Goal: Communication & Community: Answer question/provide support

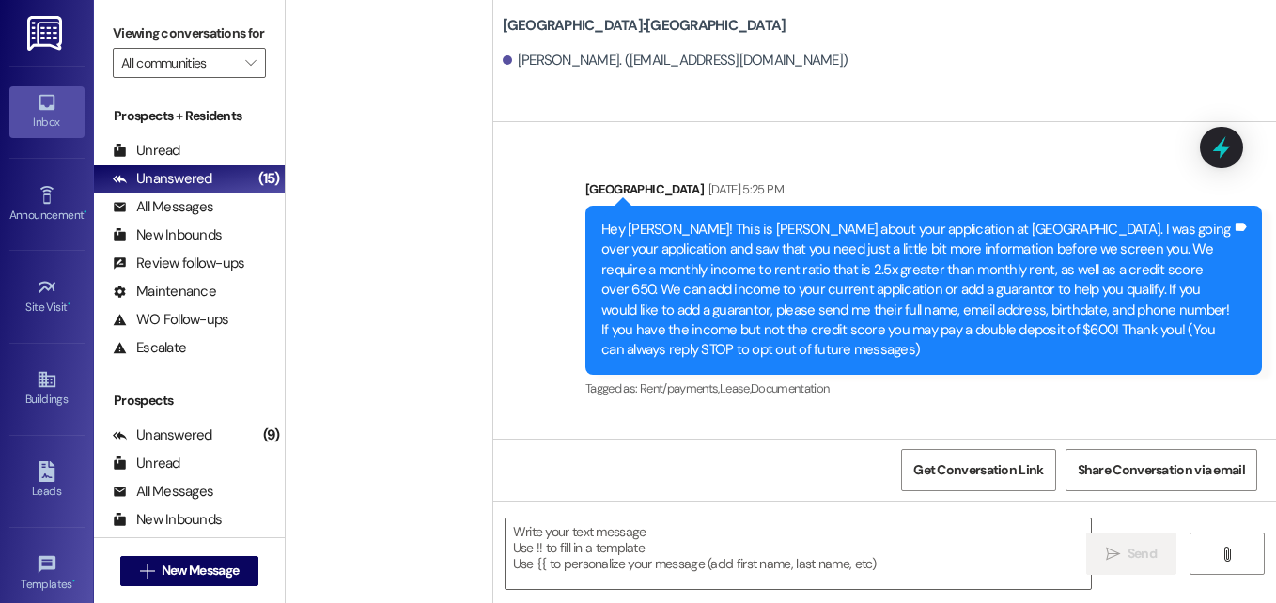
click at [233, 567] on span "New Message" at bounding box center [200, 571] width 77 height 20
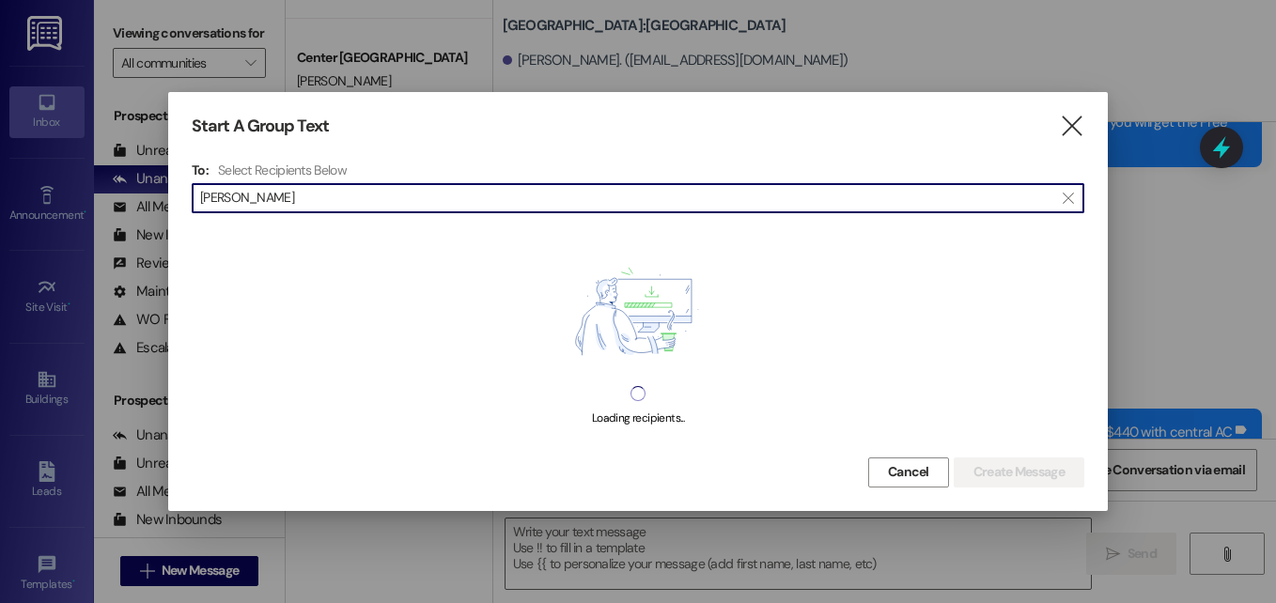
type input "[PERSON_NAME]"
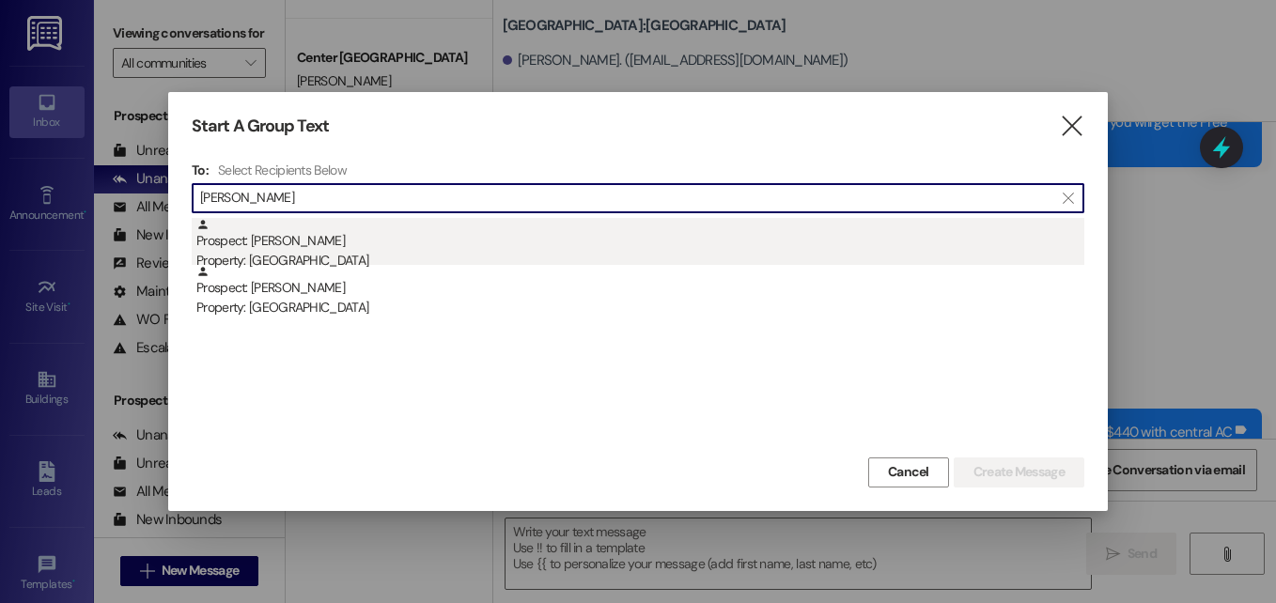
click at [319, 252] on div "Property: [GEOGRAPHIC_DATA]" at bounding box center [640, 261] width 888 height 20
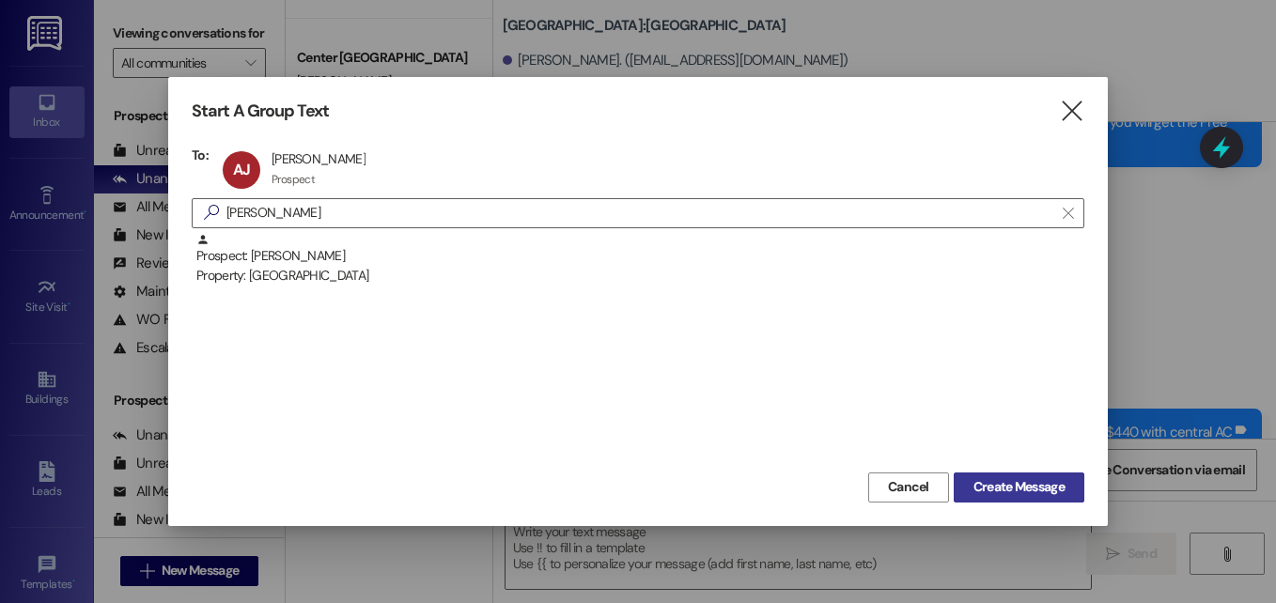
click at [983, 486] on span "Create Message" at bounding box center [1018, 487] width 91 height 20
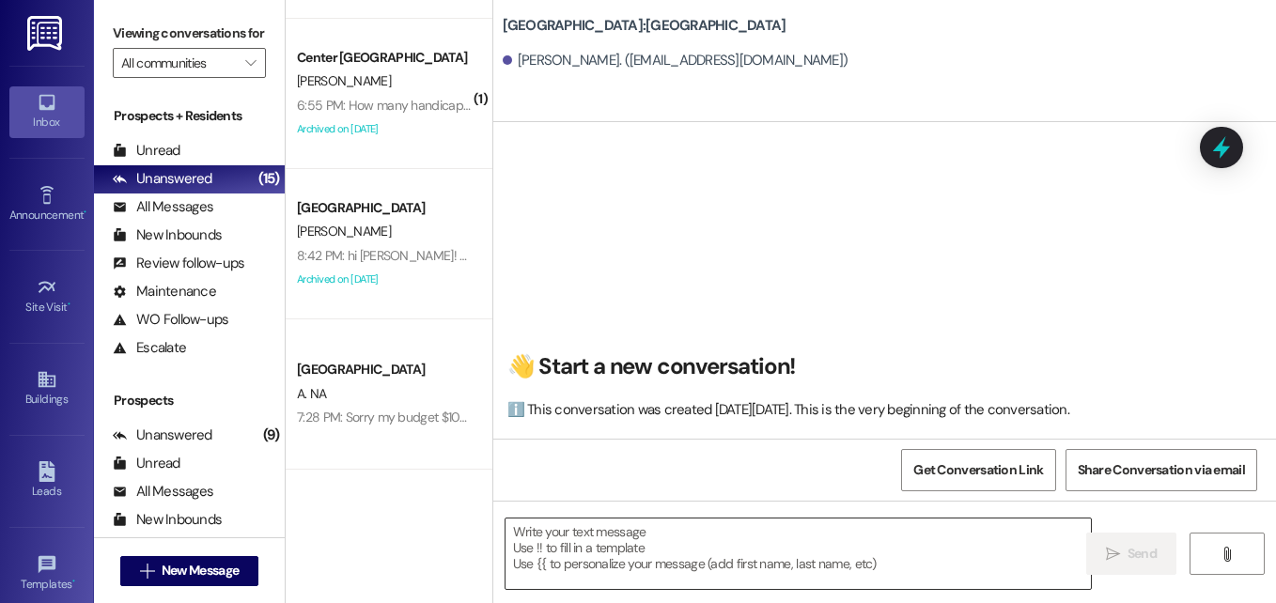
click at [629, 542] on textarea at bounding box center [797, 554] width 585 height 70
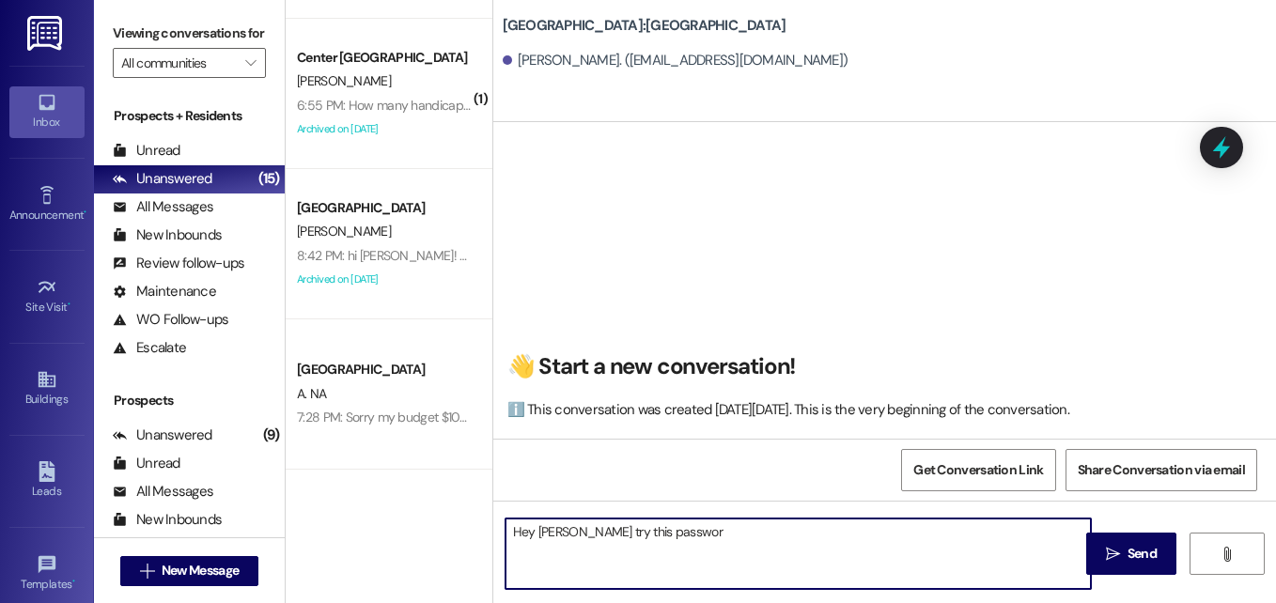
type textarea "Hey [PERSON_NAME] try this password"
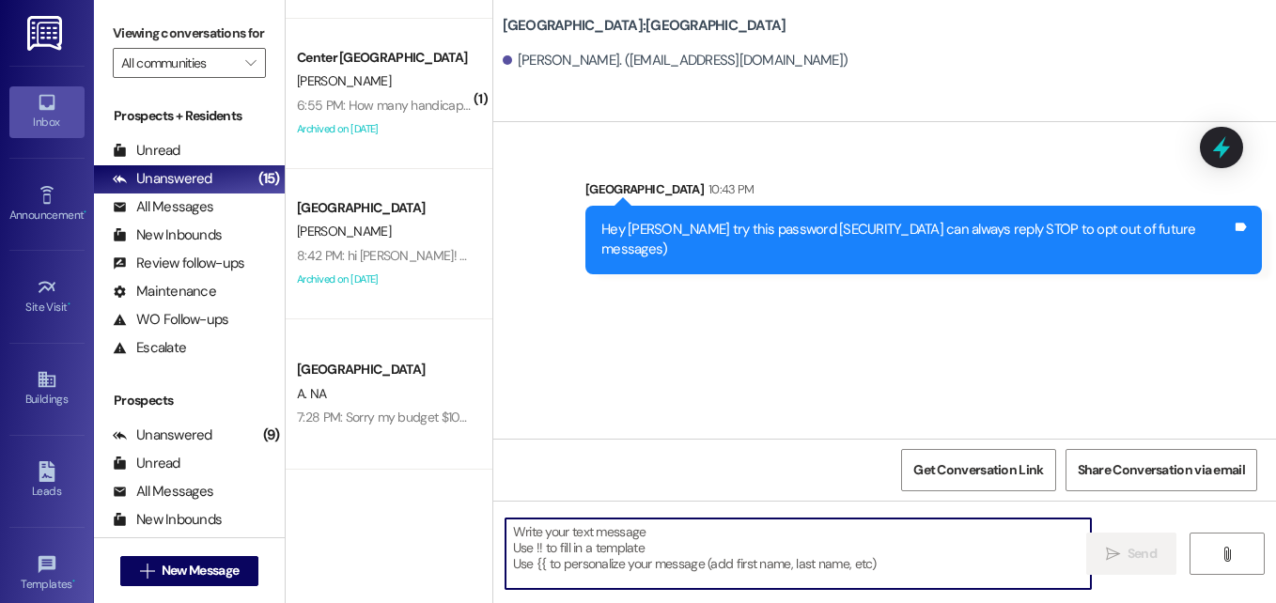
paste textarea "Jolley123!"
type textarea "Jolley123!"
click at [749, 563] on textarea at bounding box center [797, 554] width 585 height 70
click at [606, 548] on textarea at bounding box center [797, 554] width 585 height 70
paste textarea "Jolley123!"
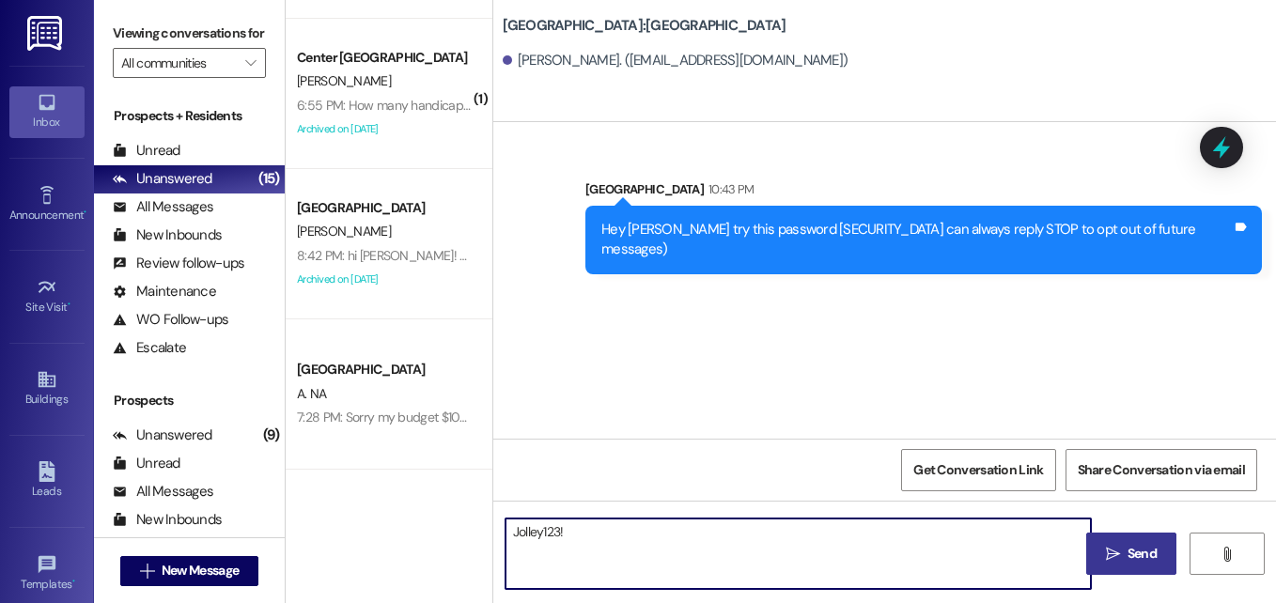
type textarea "Jolley123!"
click at [1137, 550] on span "Send" at bounding box center [1141, 554] width 29 height 20
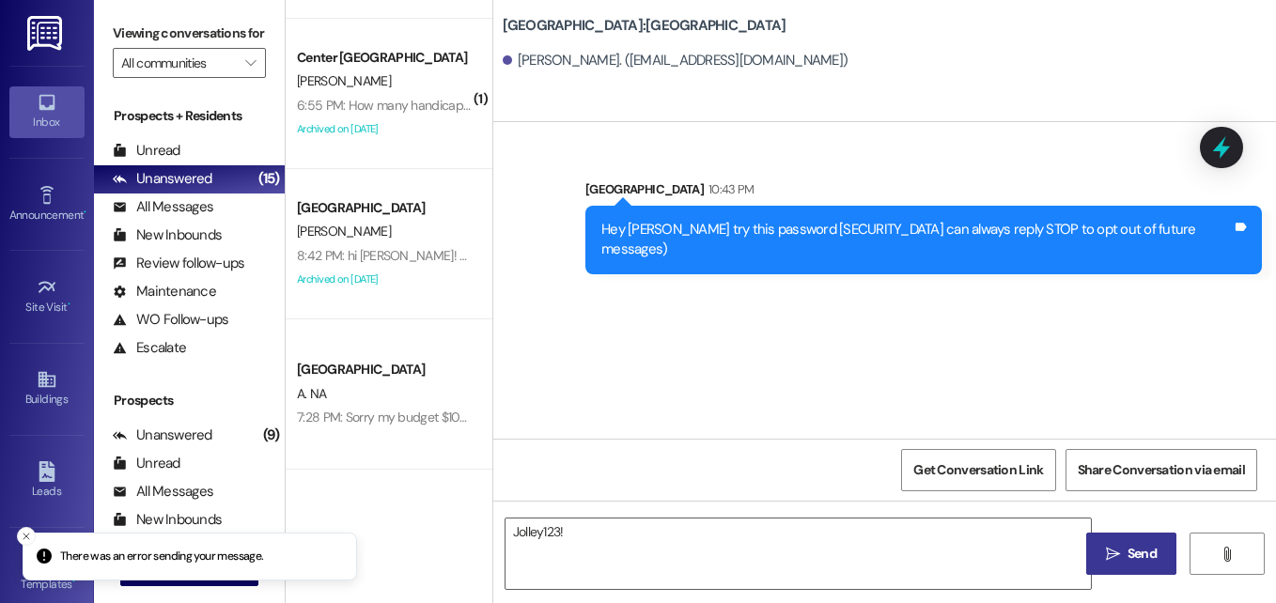
click at [1107, 563] on span " Send" at bounding box center [1131, 554] width 59 height 20
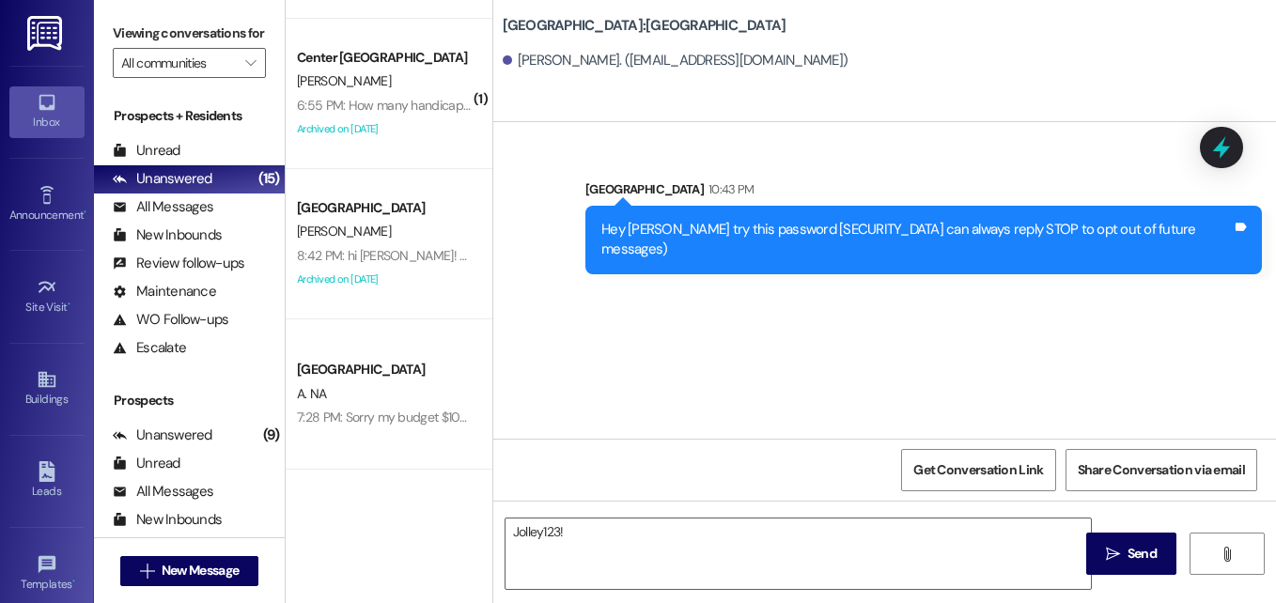
click at [758, 351] on div "Sent via SMS Leasing Campus Way 10:43 PM Hey [PERSON_NAME] try this password [S…" at bounding box center [884, 280] width 782 height 317
click at [735, 516] on div "Jolley123!  Send " at bounding box center [884, 571] width 782 height 141
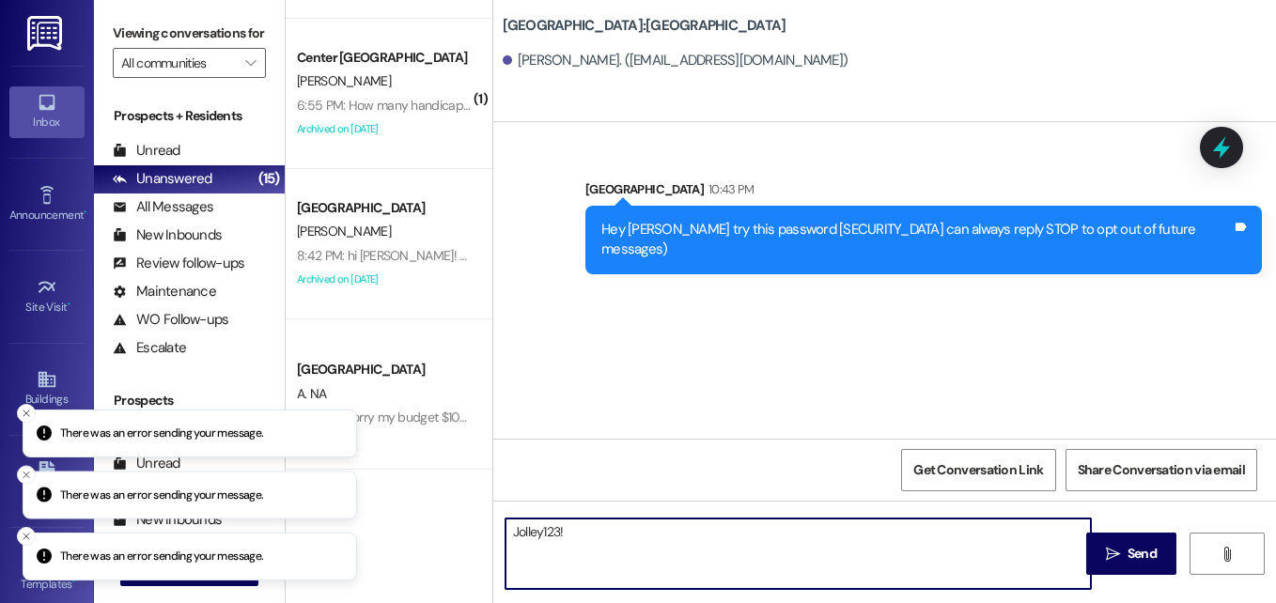
click at [700, 554] on textarea "Jolley123!" at bounding box center [797, 554] width 585 height 70
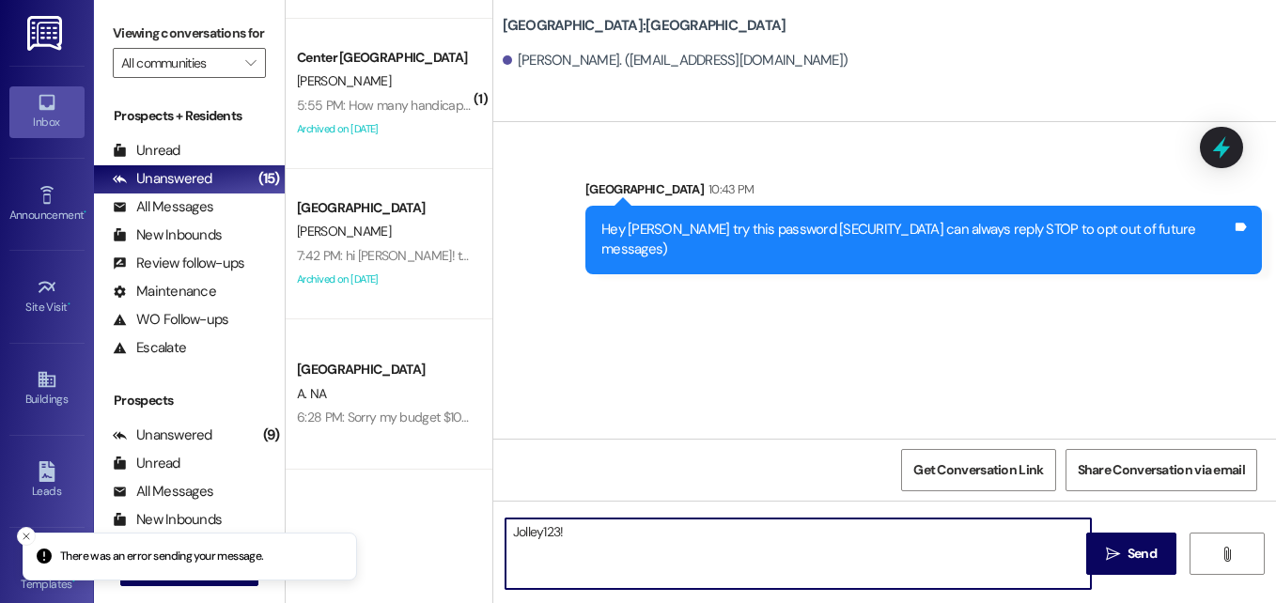
click at [574, 532] on textarea "Jolley123!" at bounding box center [797, 554] width 585 height 70
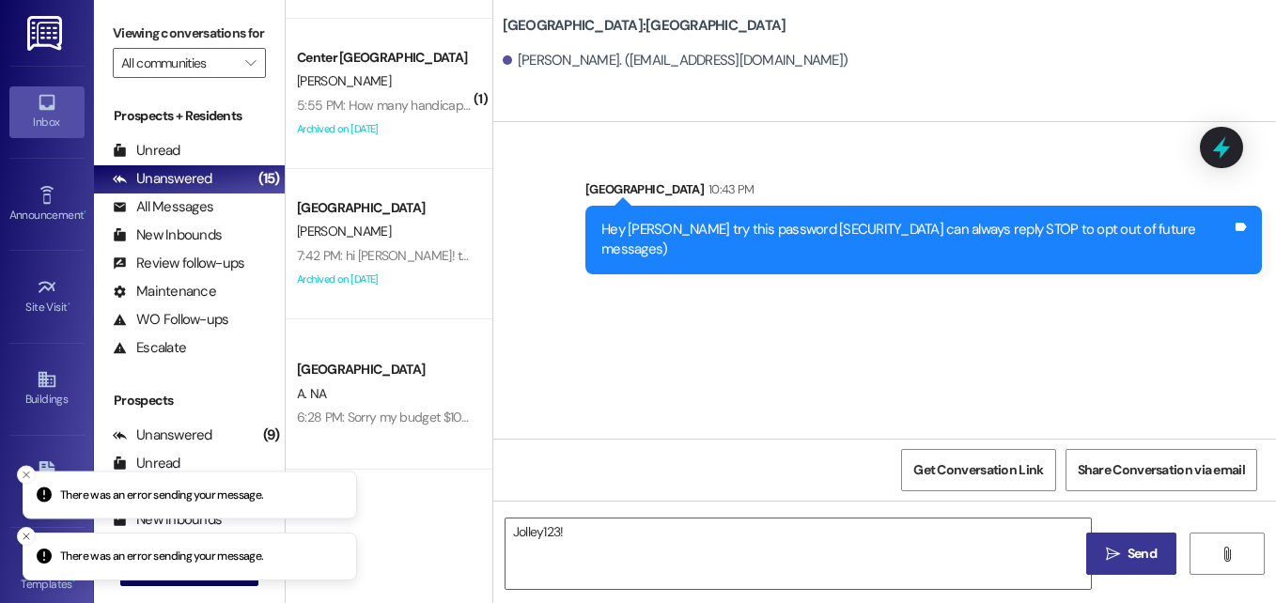
click at [1117, 559] on icon "" at bounding box center [1113, 554] width 14 height 15
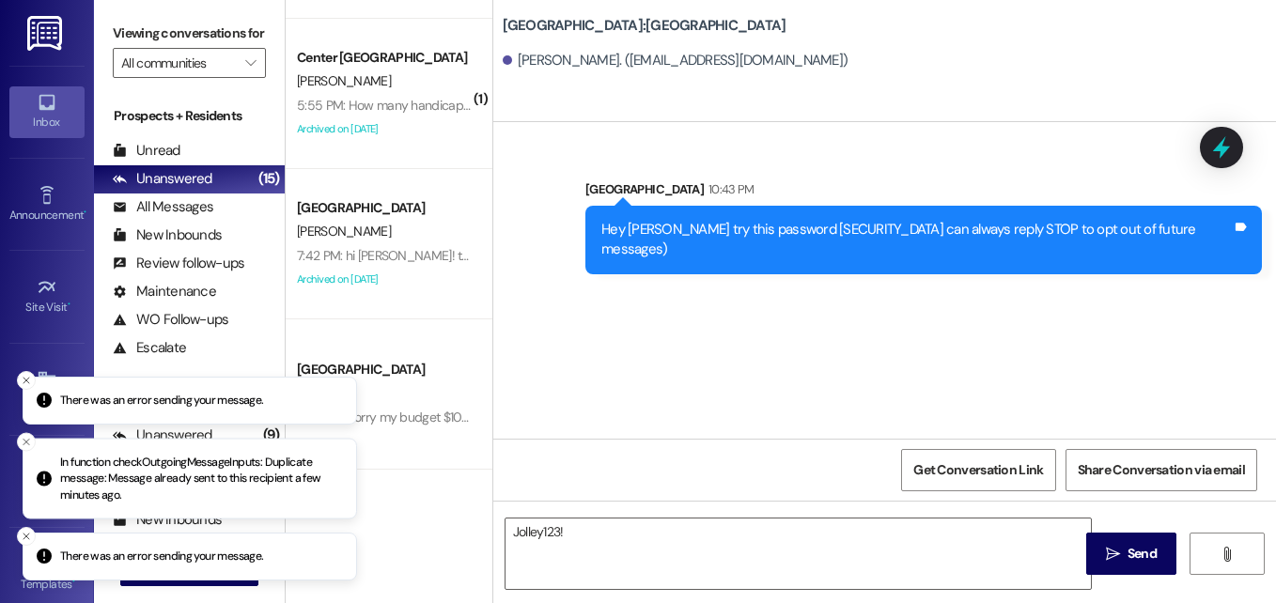
click at [178, 472] on p "In function checkOutgoingMessageInputs: Duplicate message: Message already sent…" at bounding box center [200, 479] width 281 height 50
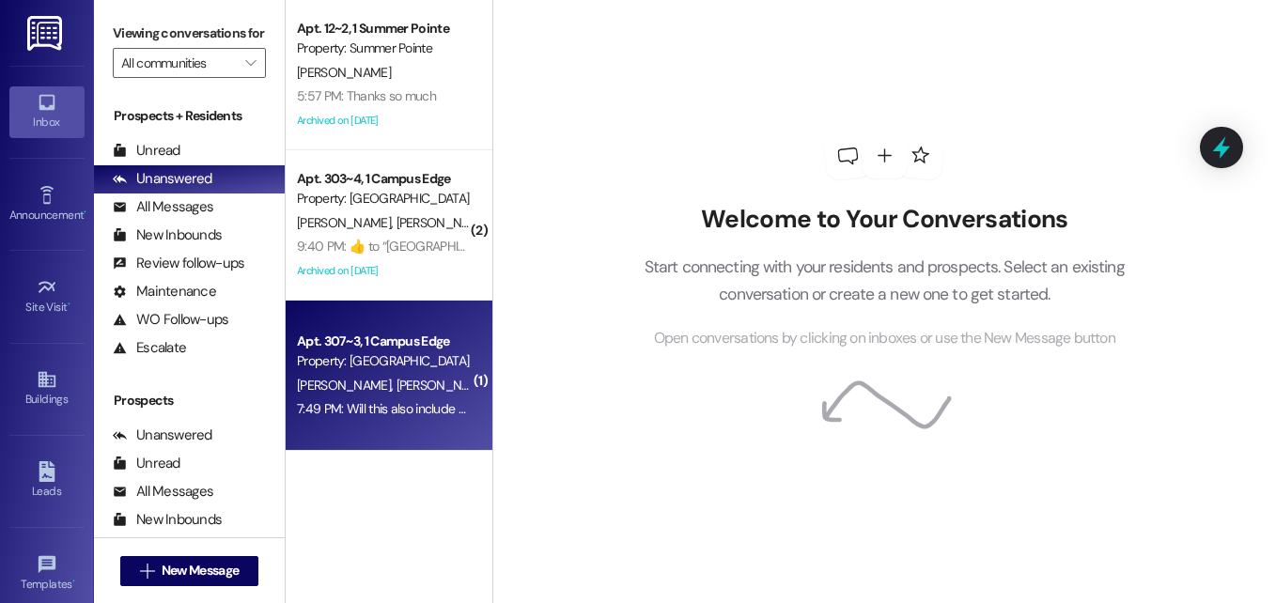
click at [395, 418] on div "7:49 PM: Will this also include our cleaning inspection? 7:49 PM: Will this als…" at bounding box center [384, 408] width 178 height 23
click at [373, 395] on div "[PERSON_NAME] [PERSON_NAME] C. Reading [PERSON_NAME]" at bounding box center [384, 385] width 178 height 23
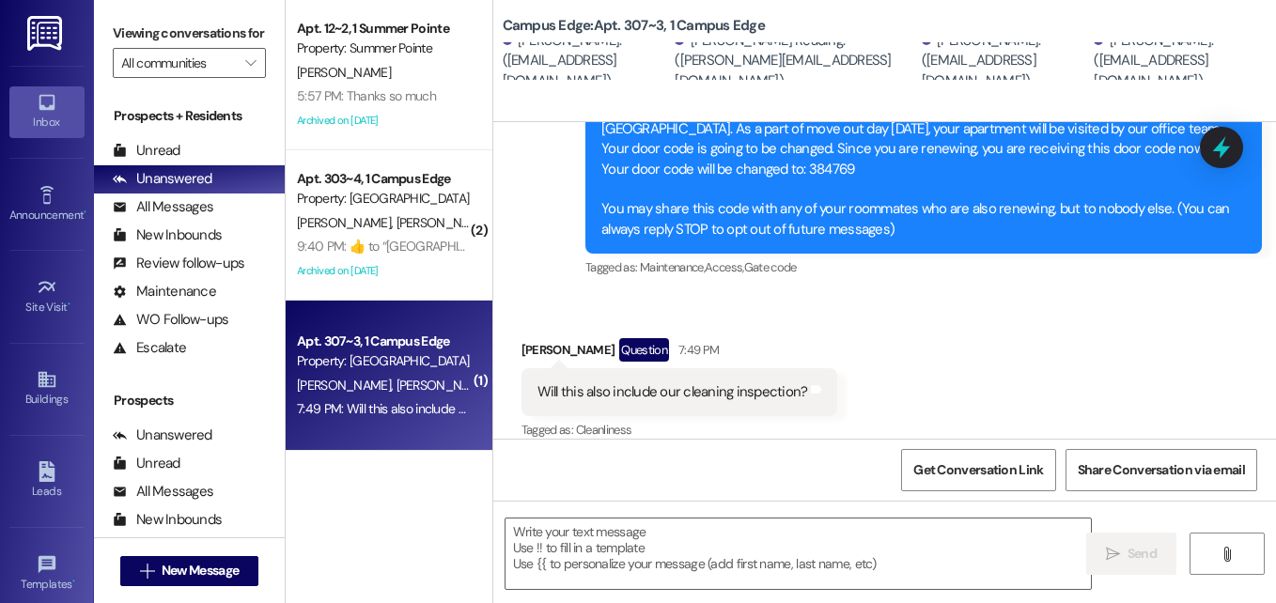
scroll to position [269, 0]
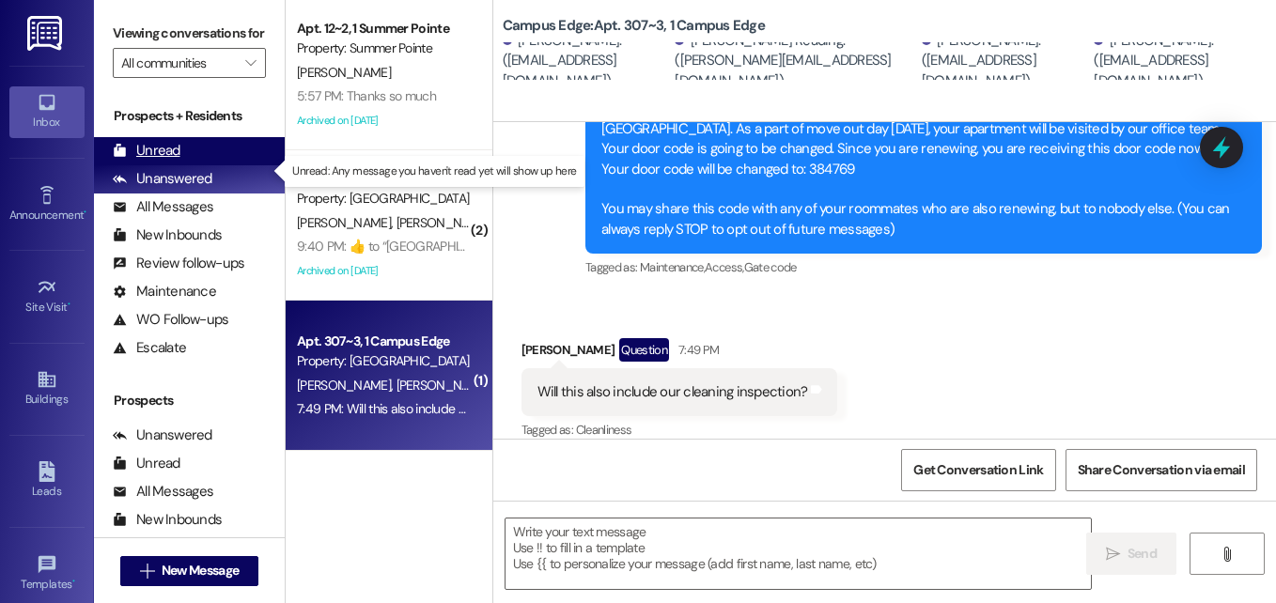
click at [149, 161] on div "Unread" at bounding box center [147, 151] width 68 height 20
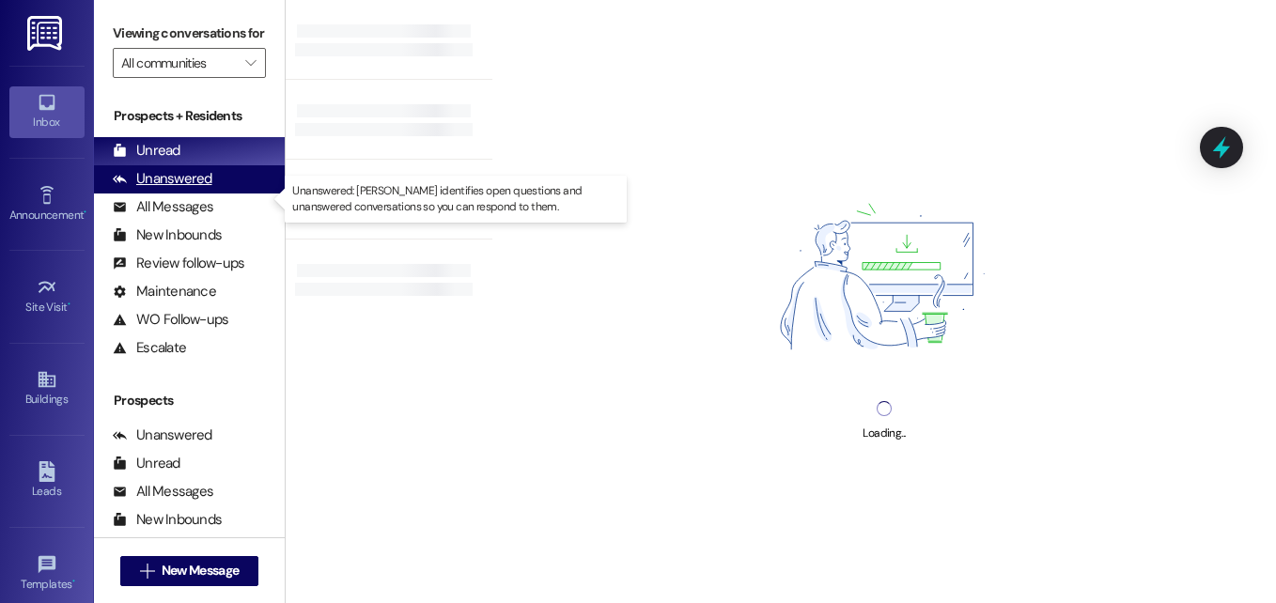
click at [158, 189] on div "Unanswered" at bounding box center [163, 179] width 100 height 20
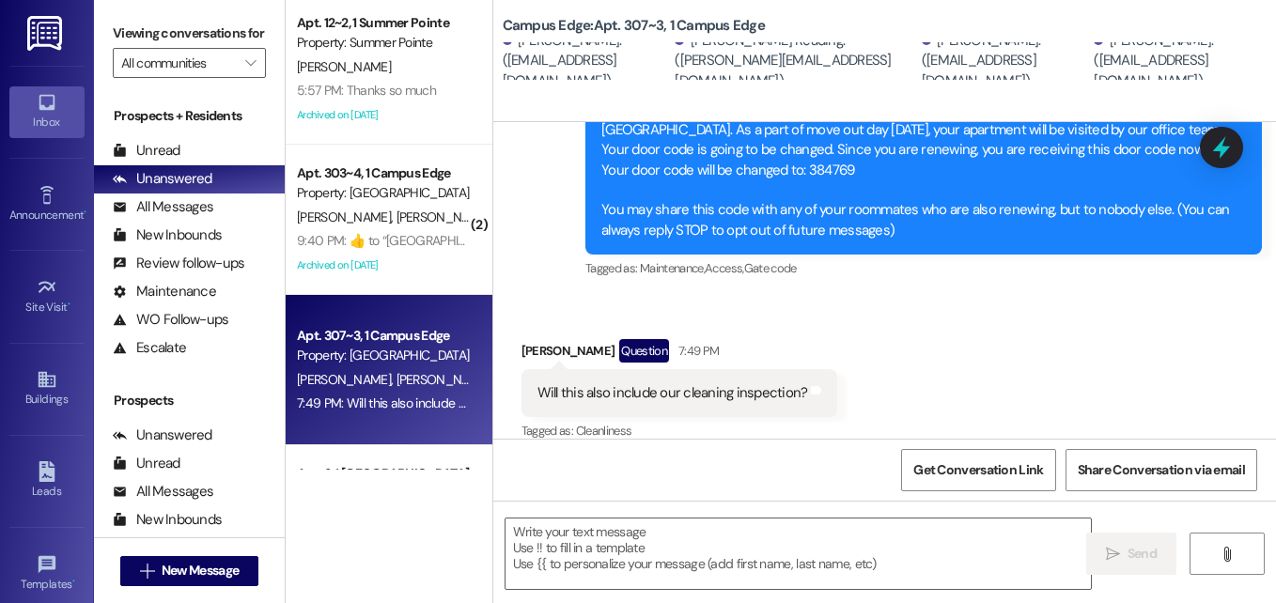
scroll to position [0, 0]
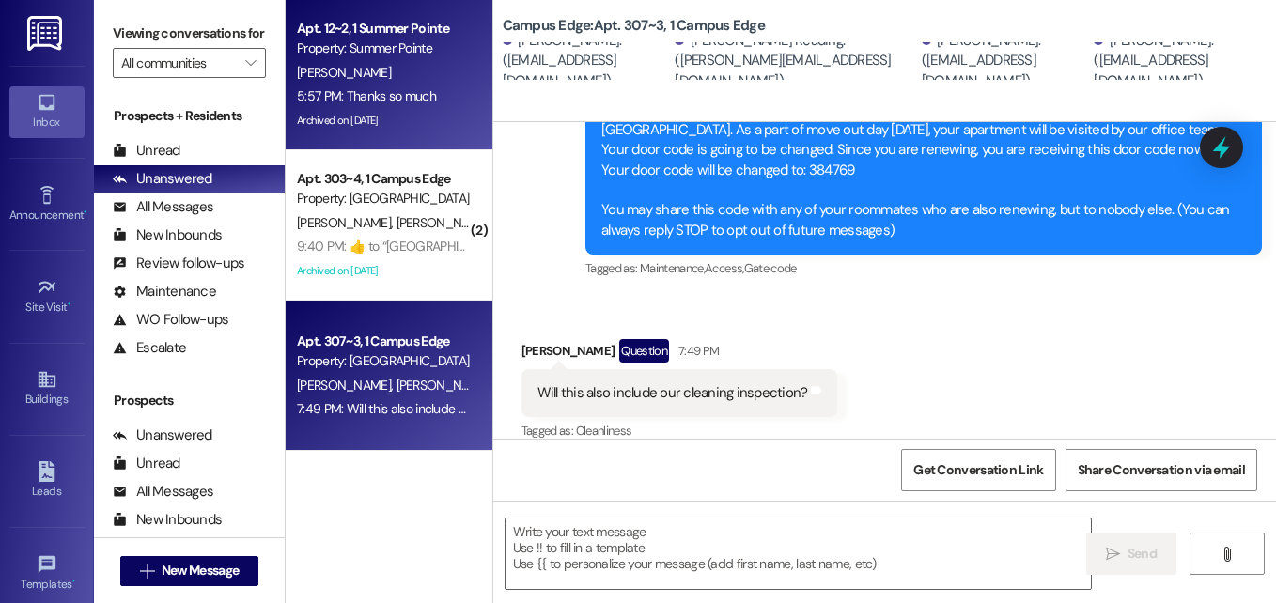
click at [410, 109] on div "Archived on [DATE]" at bounding box center [384, 120] width 178 height 23
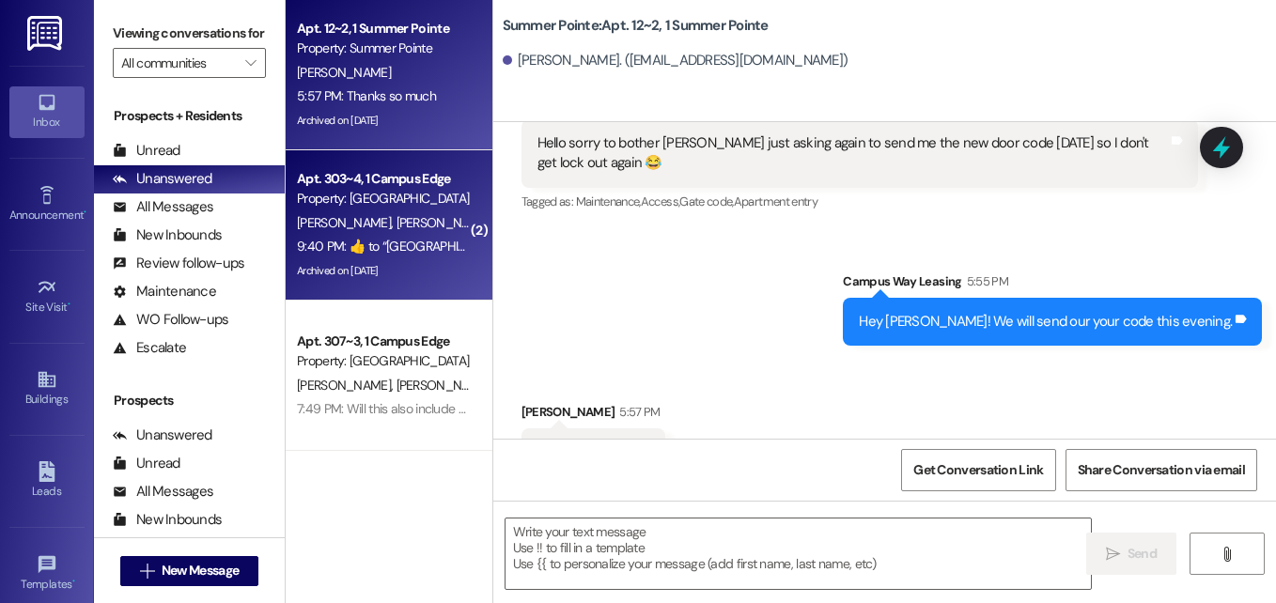
scroll to position [325, 0]
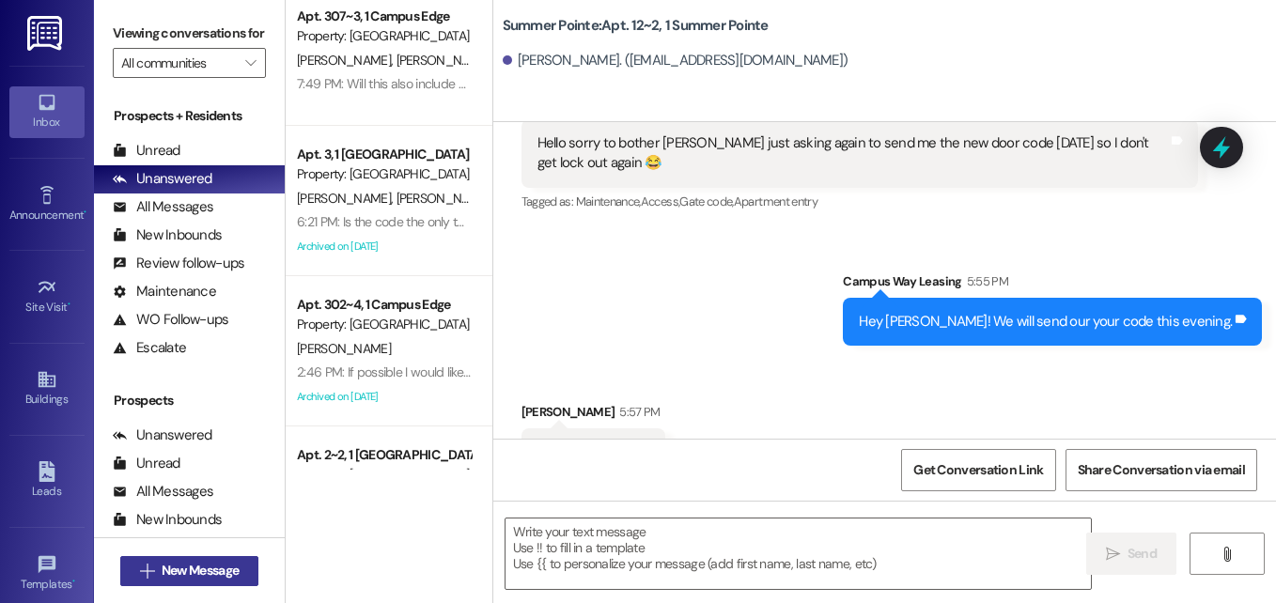
click at [215, 576] on span "New Message" at bounding box center [200, 571] width 77 height 20
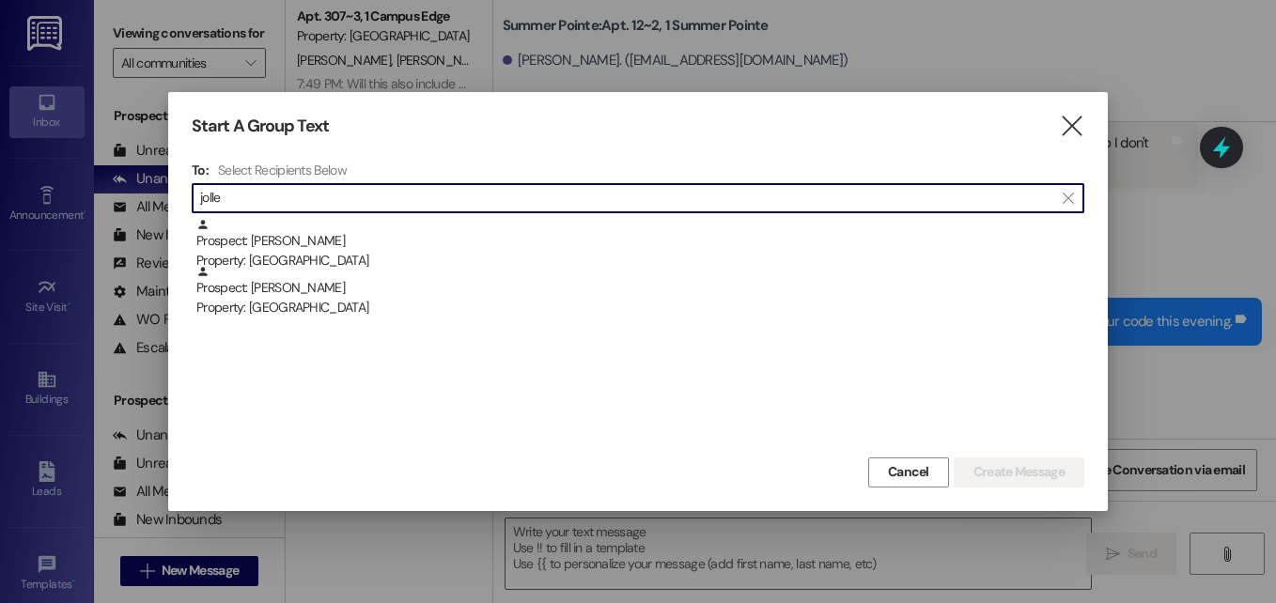
type input "[PERSON_NAME]"
